Goal: Task Accomplishment & Management: Use online tool/utility

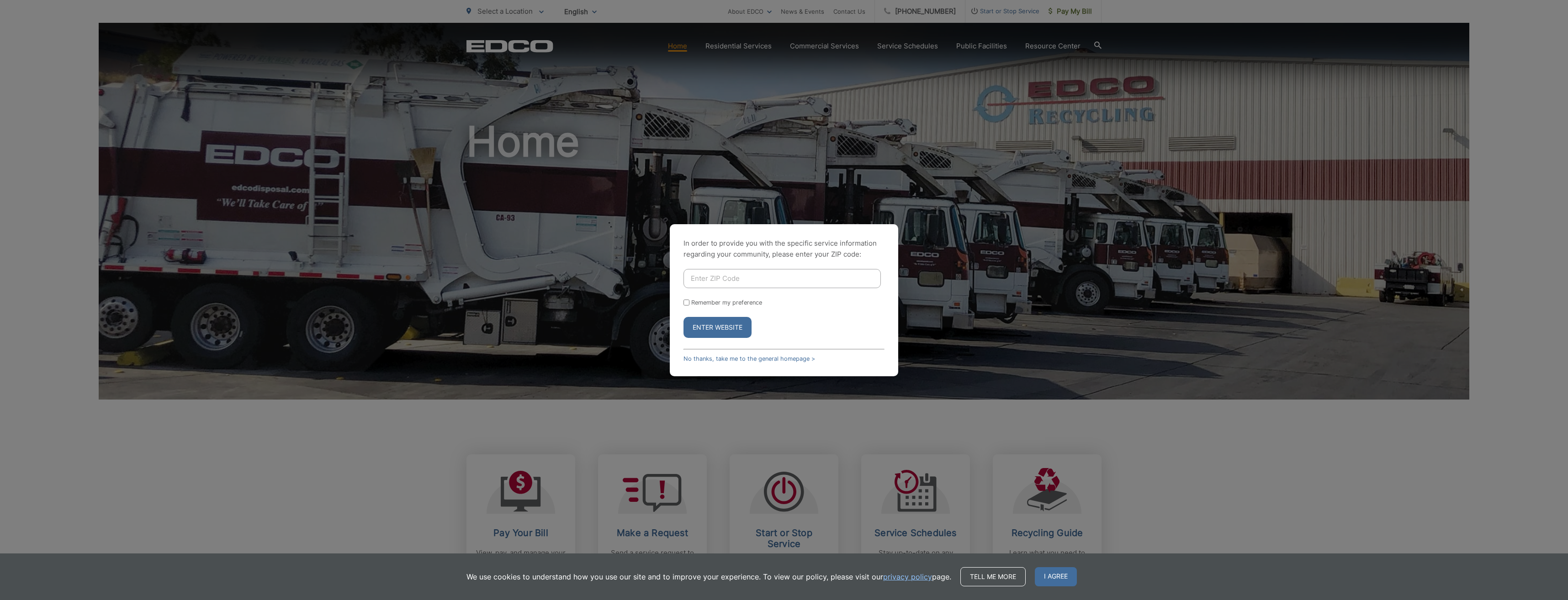
click at [736, 277] on input "Enter ZIP Code" at bounding box center [782, 279] width 198 height 19
click at [705, 327] on button "Enter Website" at bounding box center [717, 327] width 68 height 21
click at [740, 277] on input "Enter ZIP Code" at bounding box center [782, 279] width 198 height 19
type input "92040"
click at [724, 327] on button "Enter Website" at bounding box center [717, 327] width 68 height 21
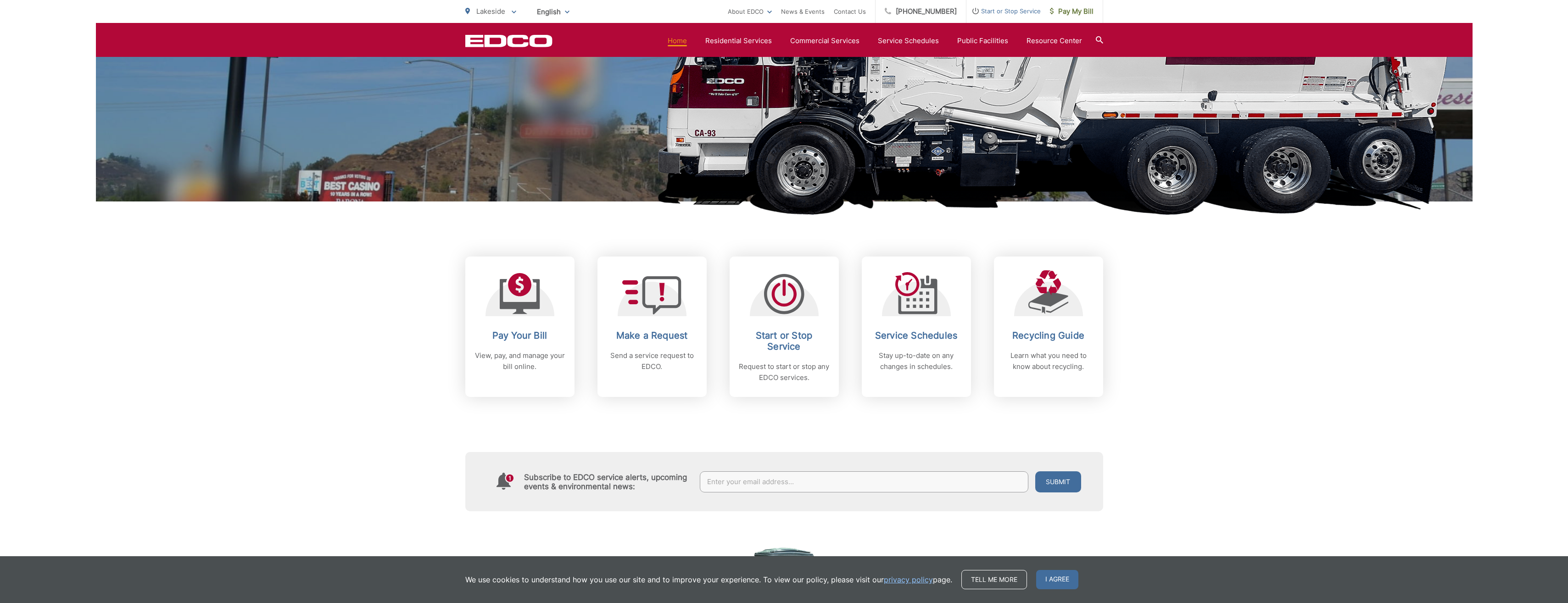
scroll to position [183, 0]
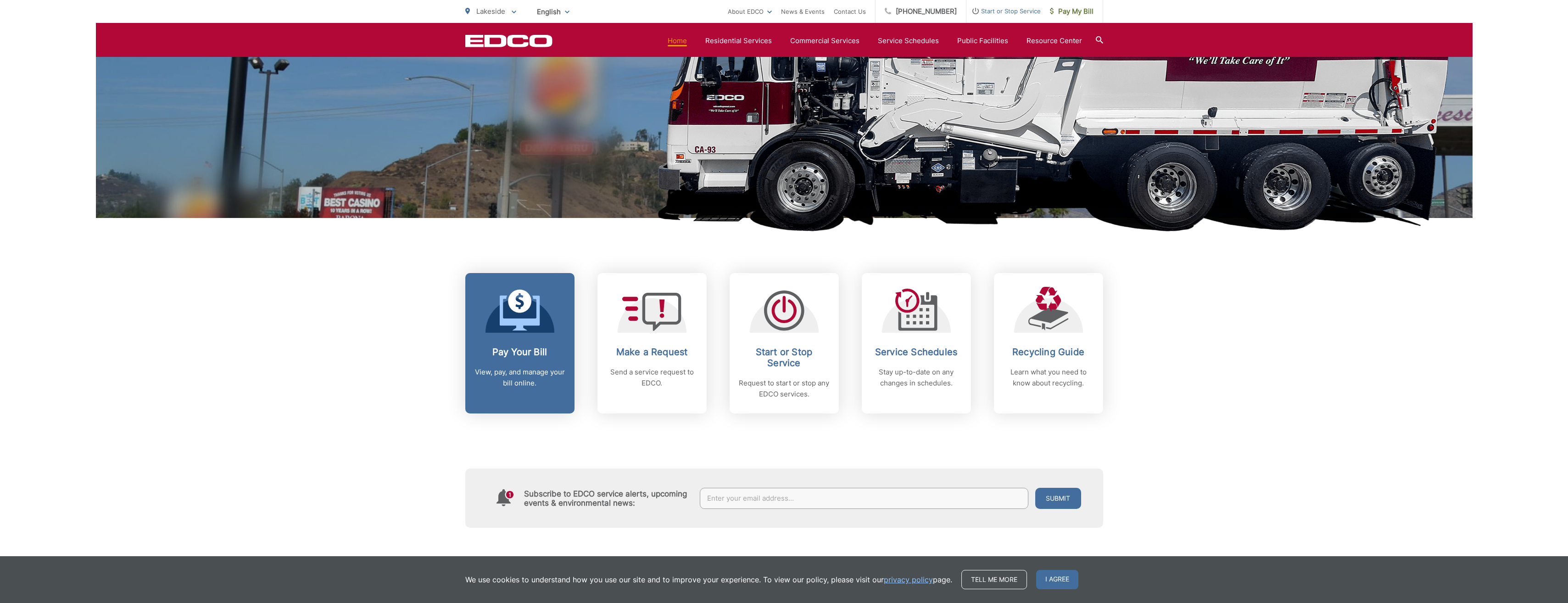
click at [516, 326] on icon at bounding box center [520, 311] width 40 height 42
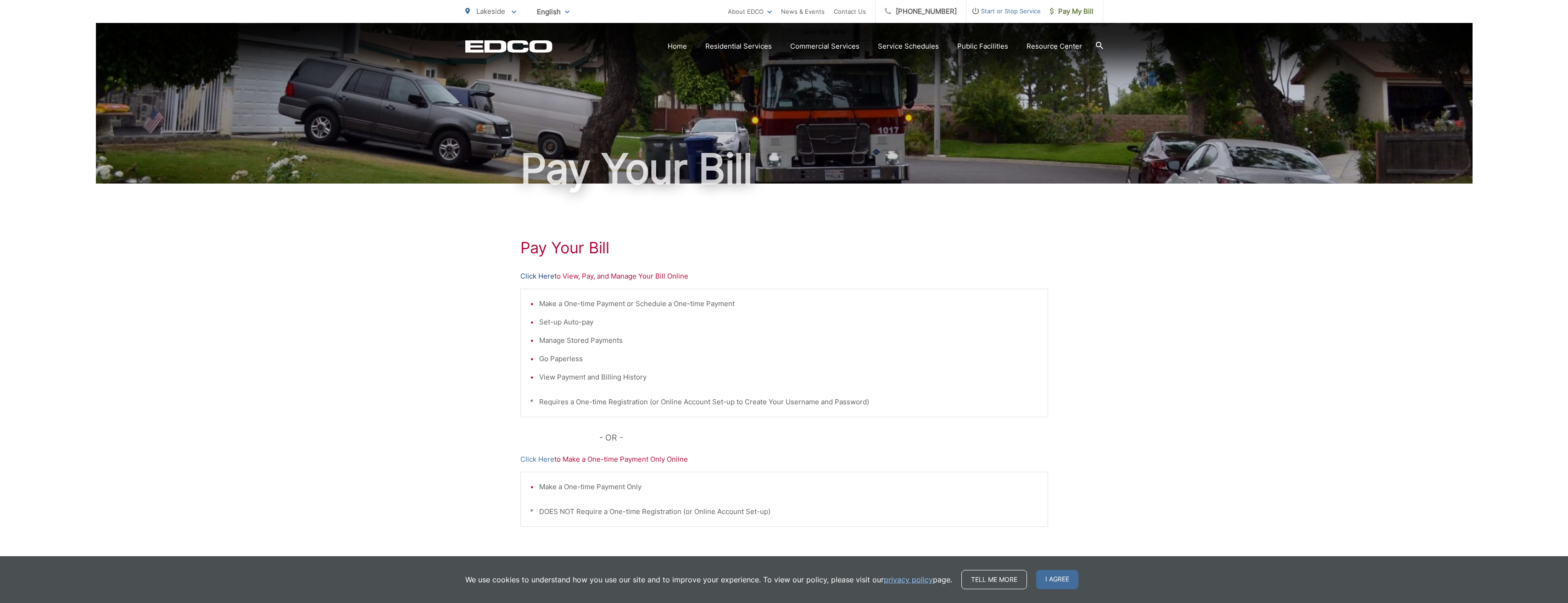
click at [537, 275] on link "Click Here" at bounding box center [537, 276] width 34 height 11
